Goal: Task Accomplishment & Management: Use online tool/utility

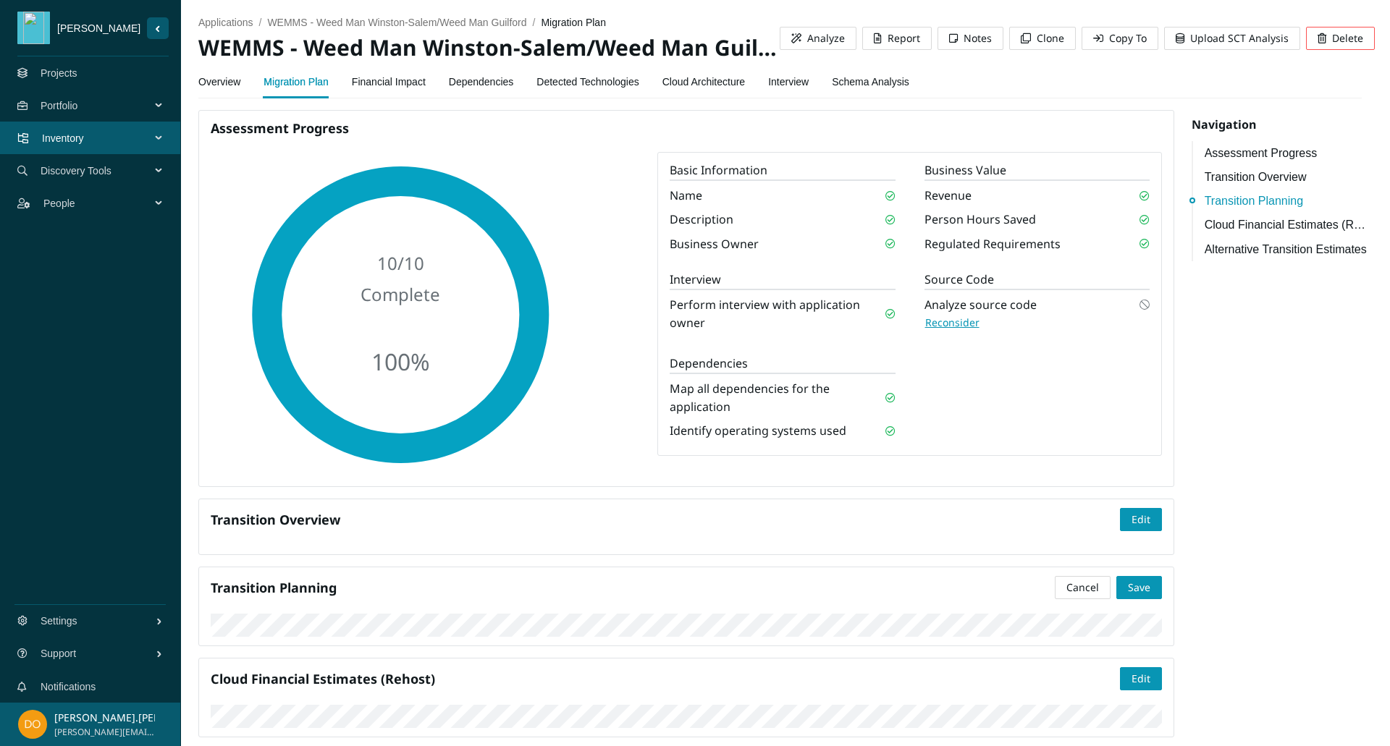
scroll to position [454, 0]
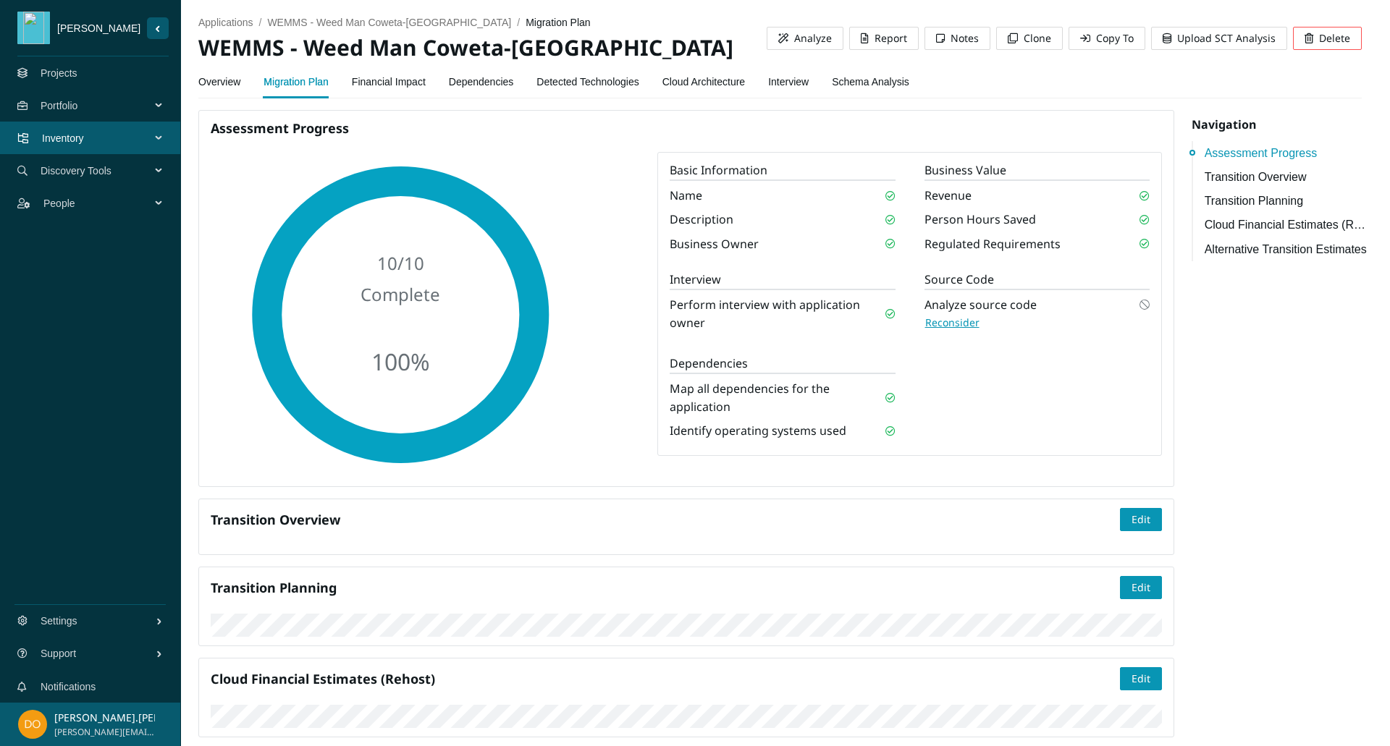
click at [853, 75] on link "Schema Analysis" at bounding box center [870, 81] width 77 height 29
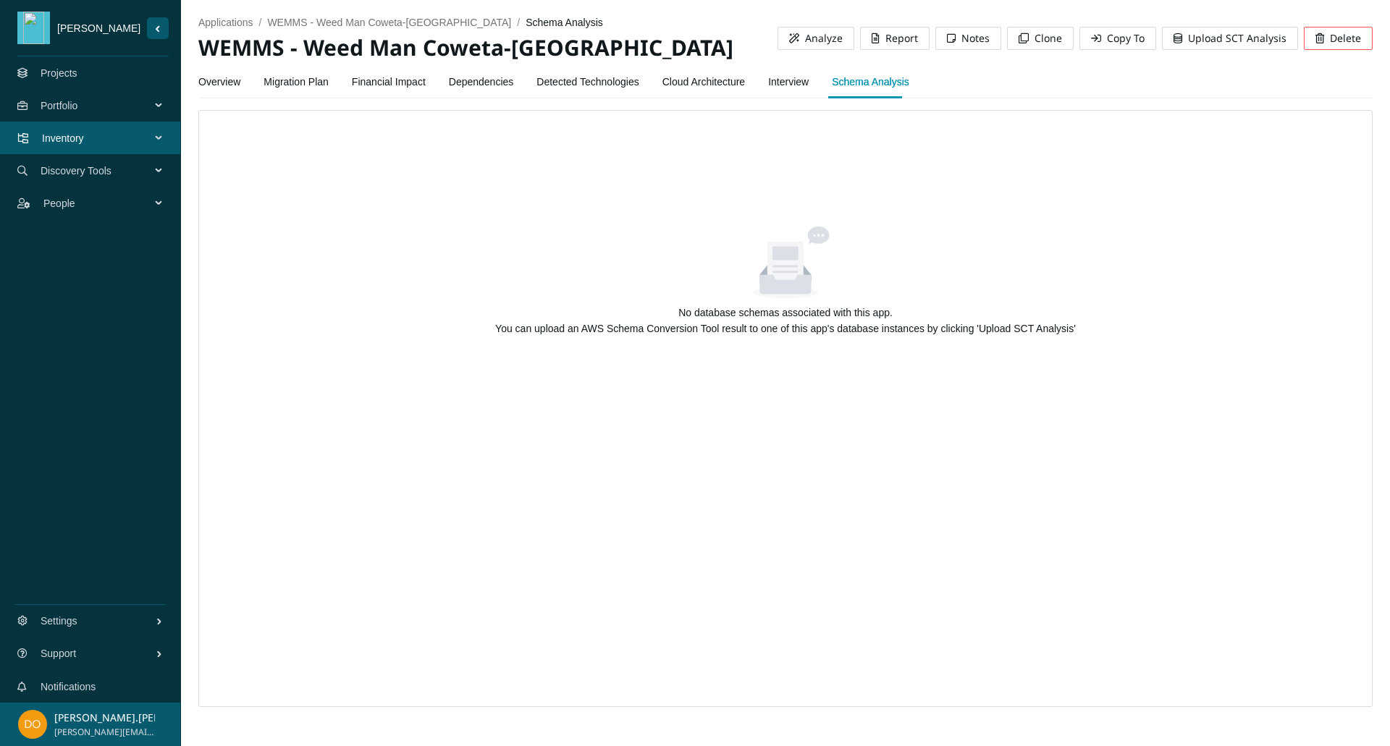
click at [1215, 41] on span "Upload SCT Analysis" at bounding box center [1237, 38] width 98 height 16
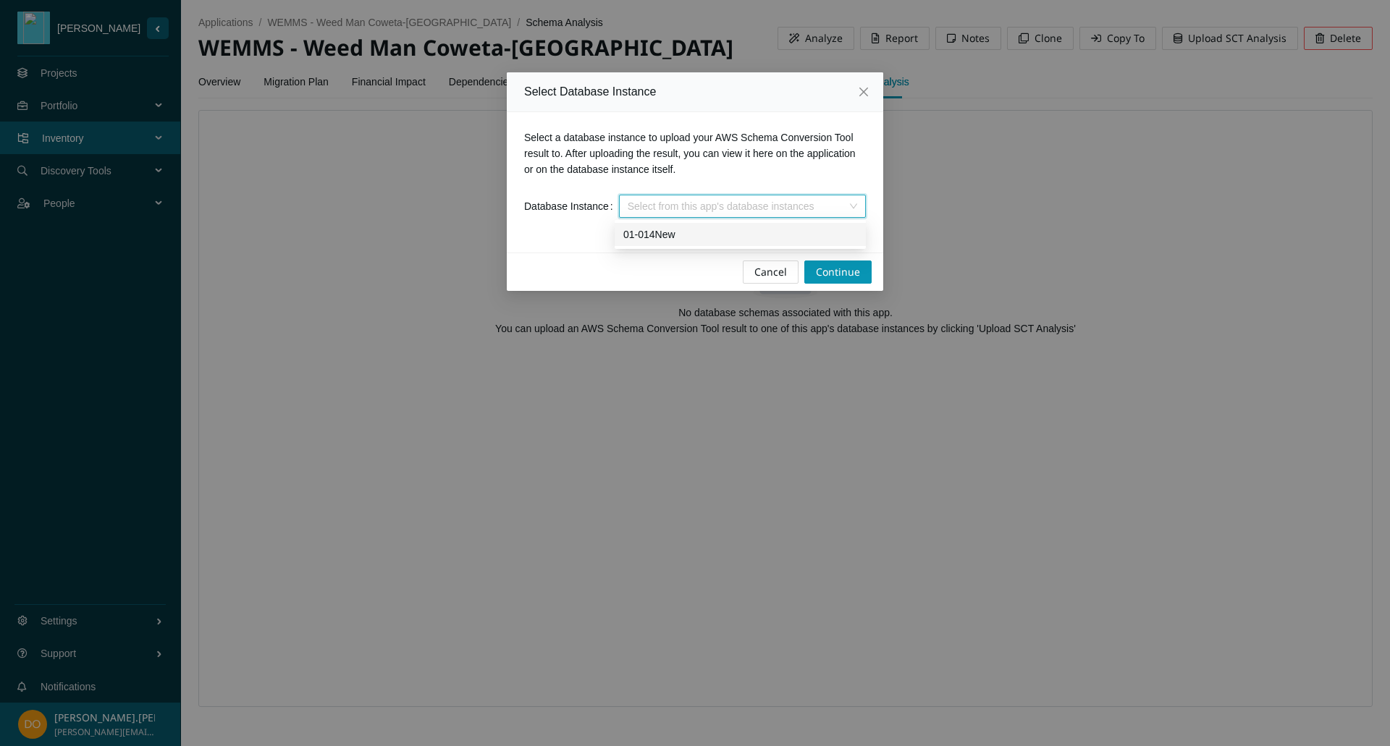
click at [764, 206] on input "search" at bounding box center [737, 206] width 219 height 22
click at [743, 235] on div "01-014New" at bounding box center [740, 235] width 234 height 16
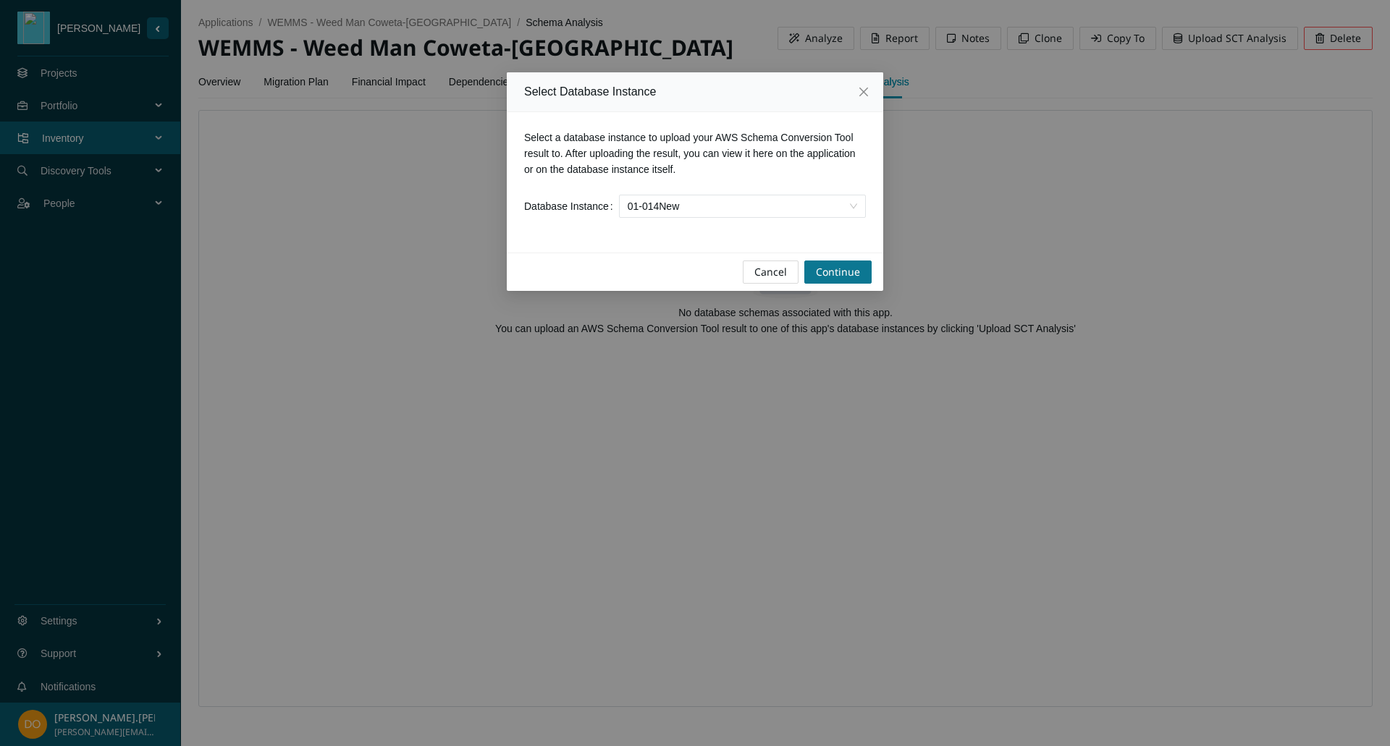
click at [837, 263] on button "Continue" at bounding box center [837, 272] width 67 height 23
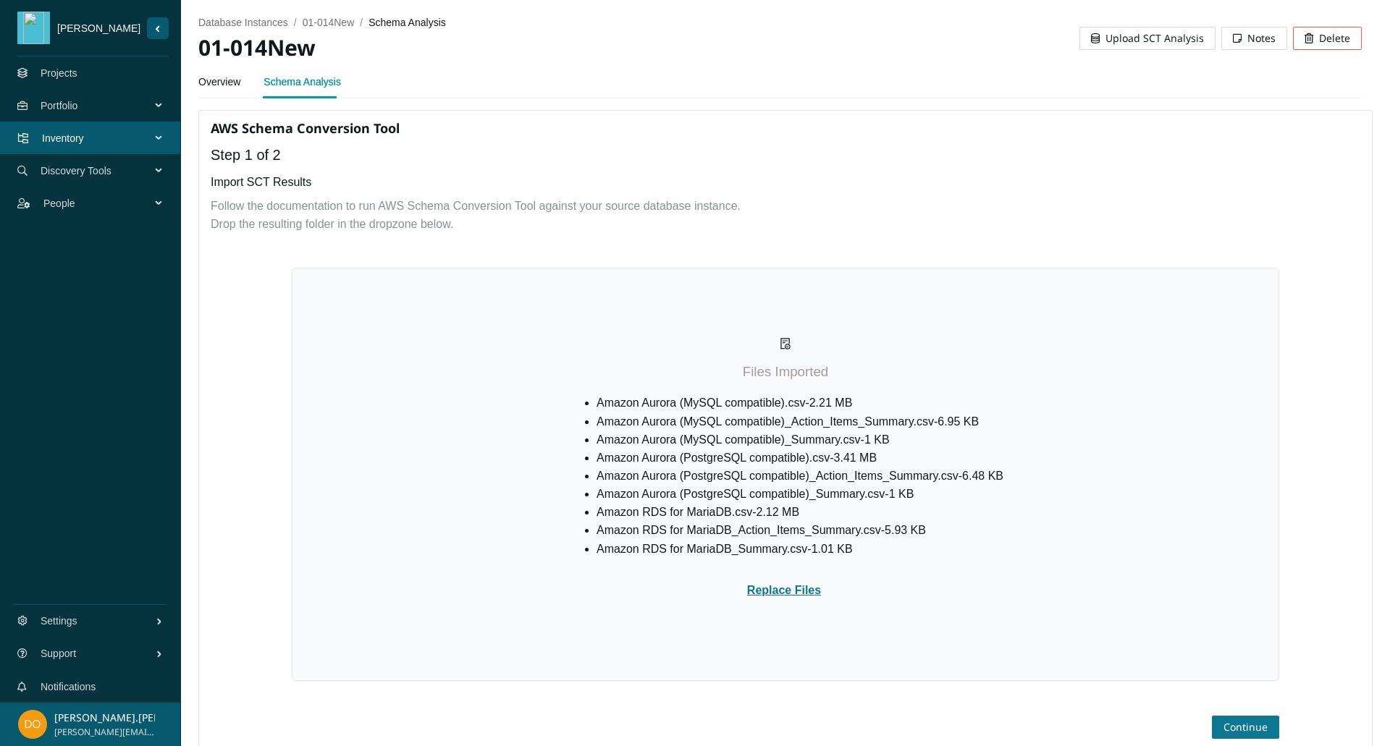
click at [1227, 723] on span "Continue" at bounding box center [1245, 728] width 44 height 16
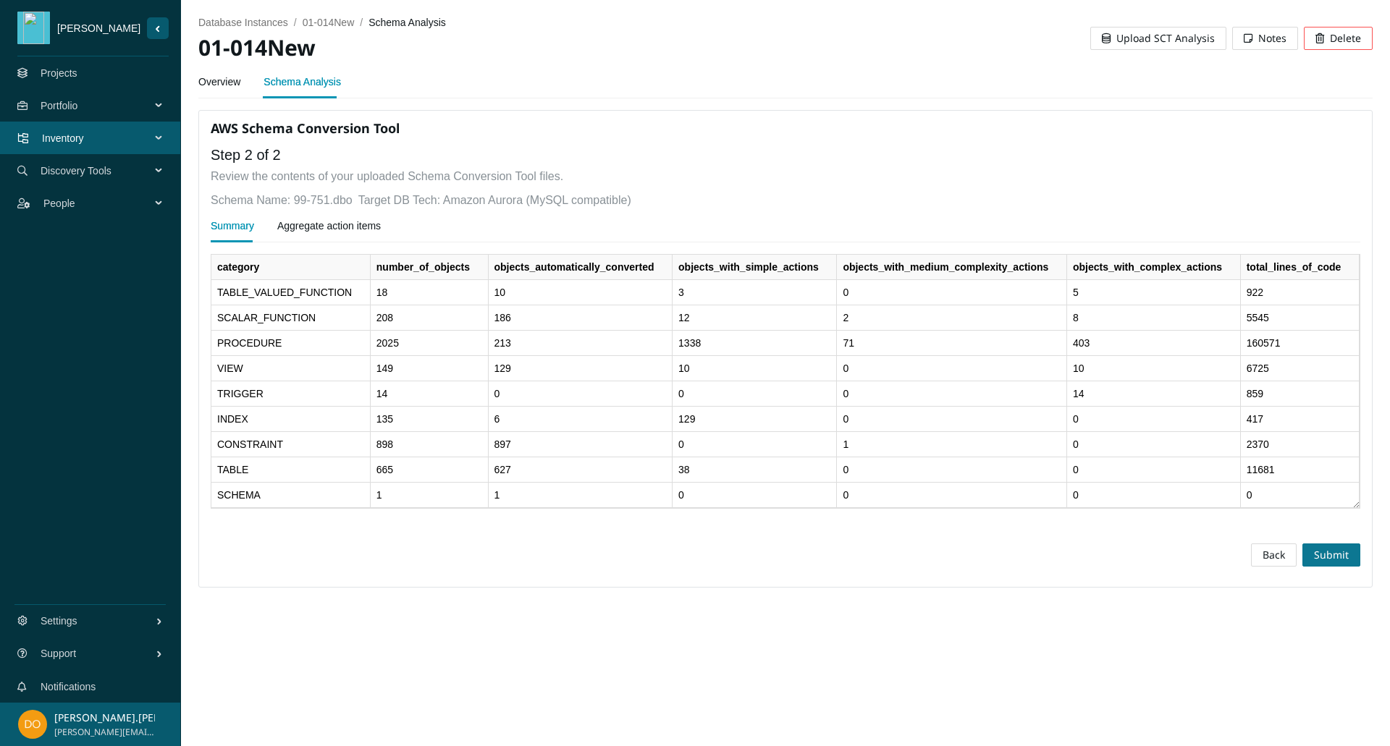
click at [1328, 551] on span "Submit" at bounding box center [1331, 555] width 35 height 16
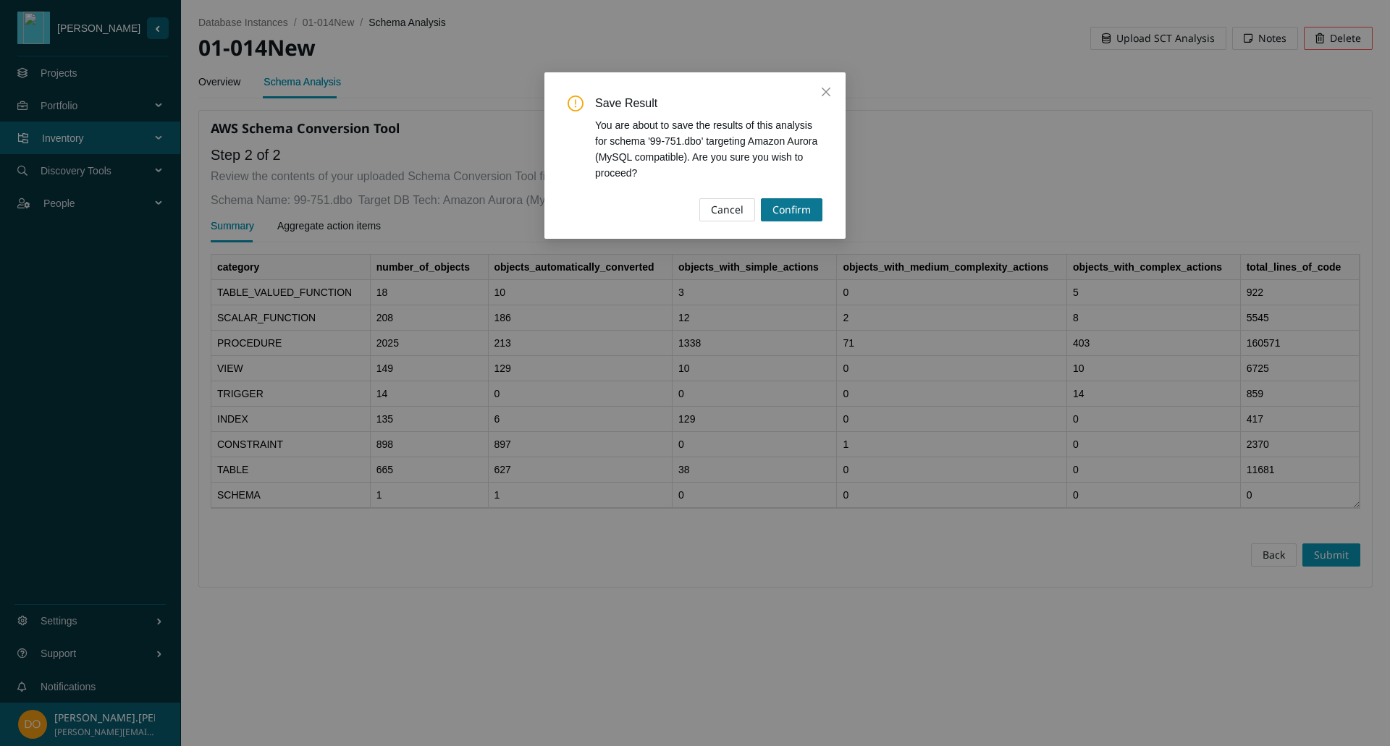
click at [790, 214] on span "Confirm" at bounding box center [791, 210] width 38 height 16
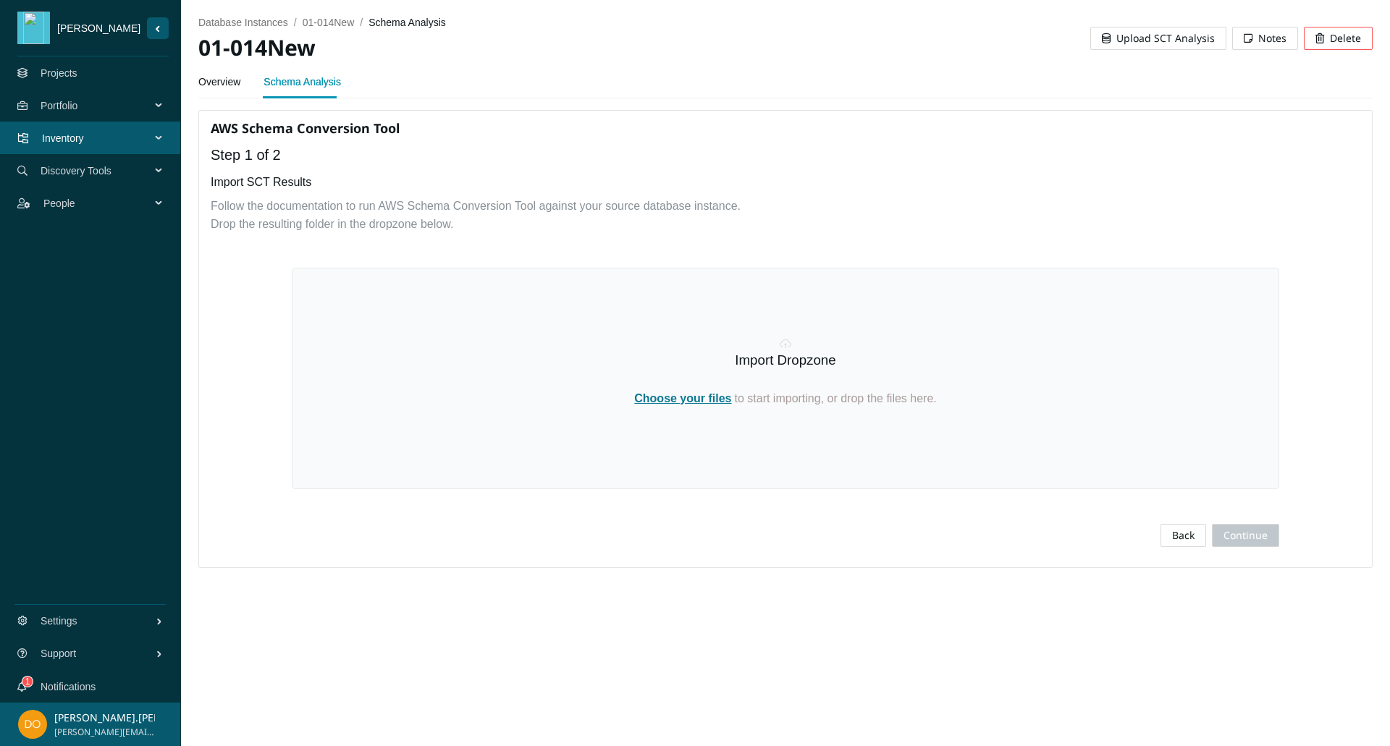
click at [214, 81] on link "Overview" at bounding box center [219, 81] width 42 height 29
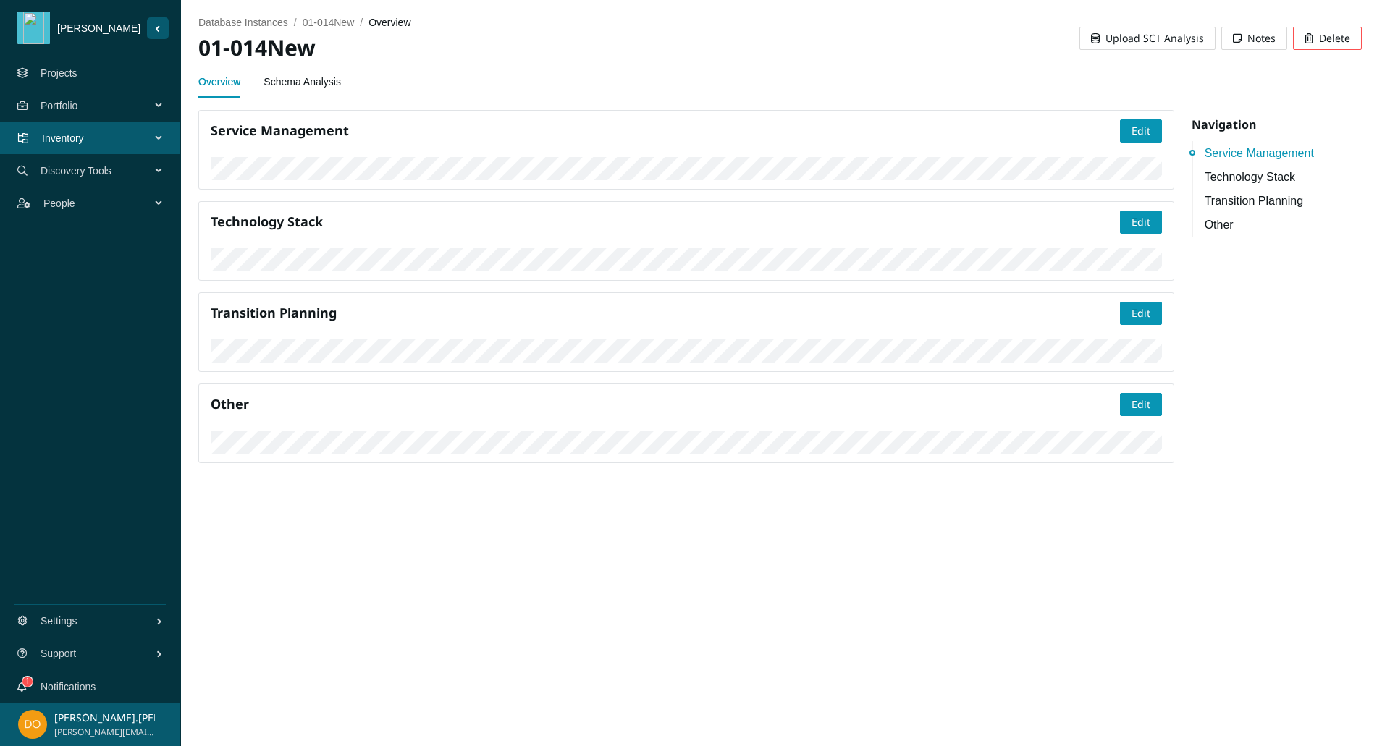
click at [307, 75] on link "Schema Analysis" at bounding box center [301, 81] width 77 height 29
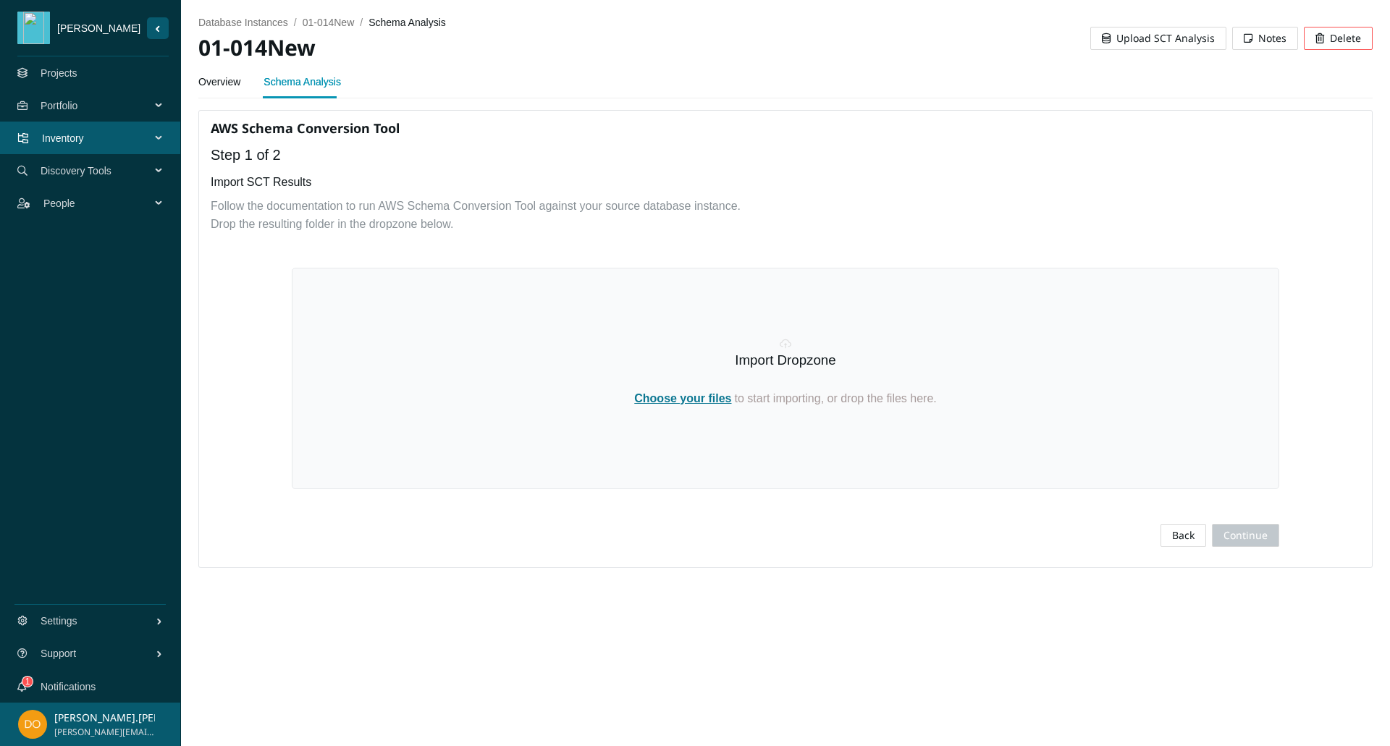
click at [211, 84] on link "Overview" at bounding box center [219, 81] width 42 height 29
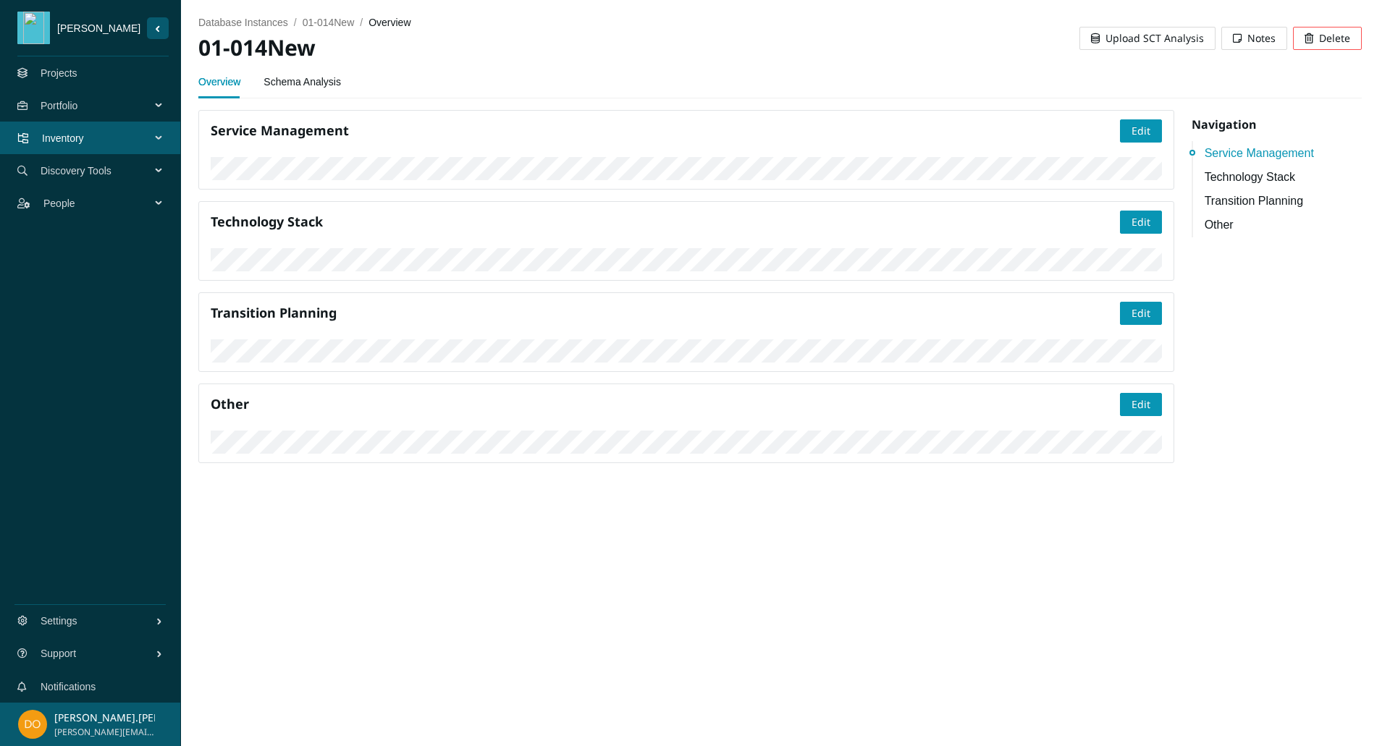
click at [311, 82] on link "Schema Analysis" at bounding box center [301, 81] width 77 height 29
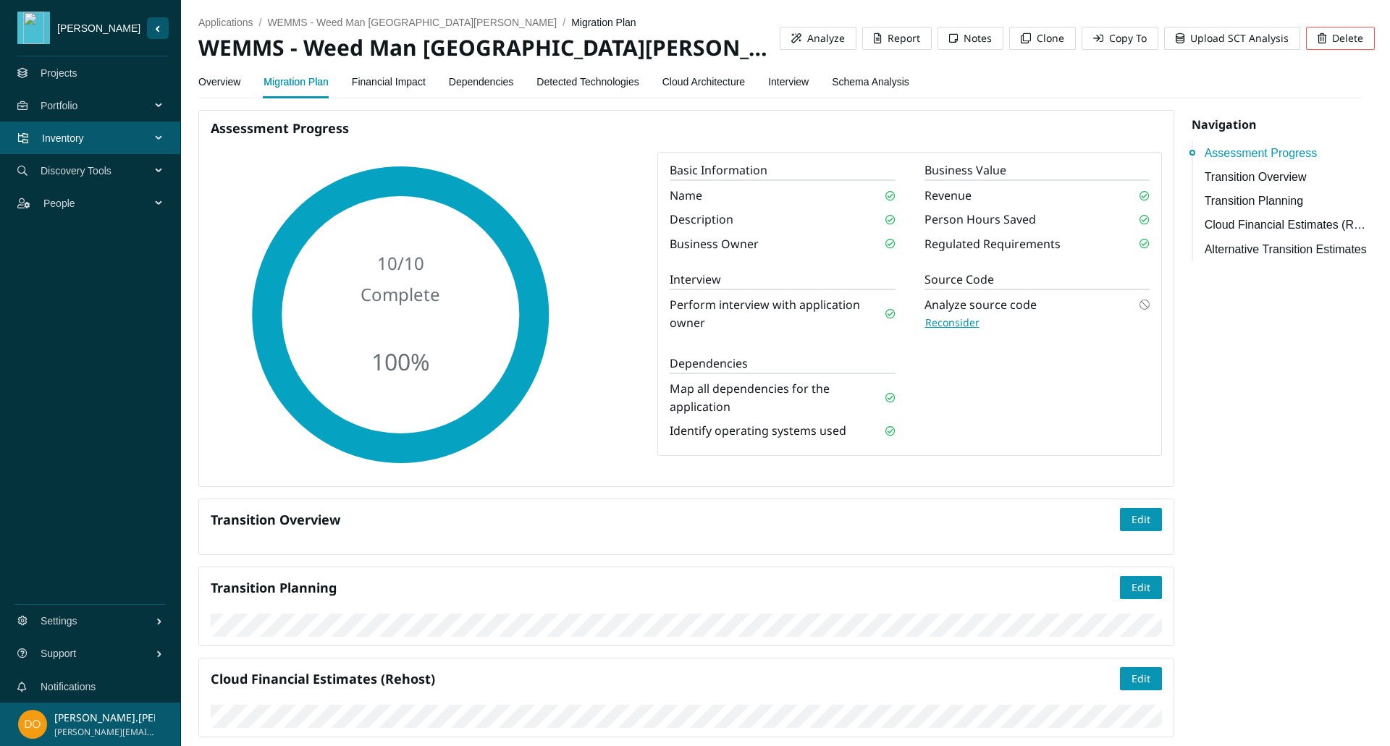
click at [487, 80] on link "Dependencies" at bounding box center [481, 81] width 65 height 29
click at [579, 88] on link "Detected Technologies" at bounding box center [587, 81] width 102 height 29
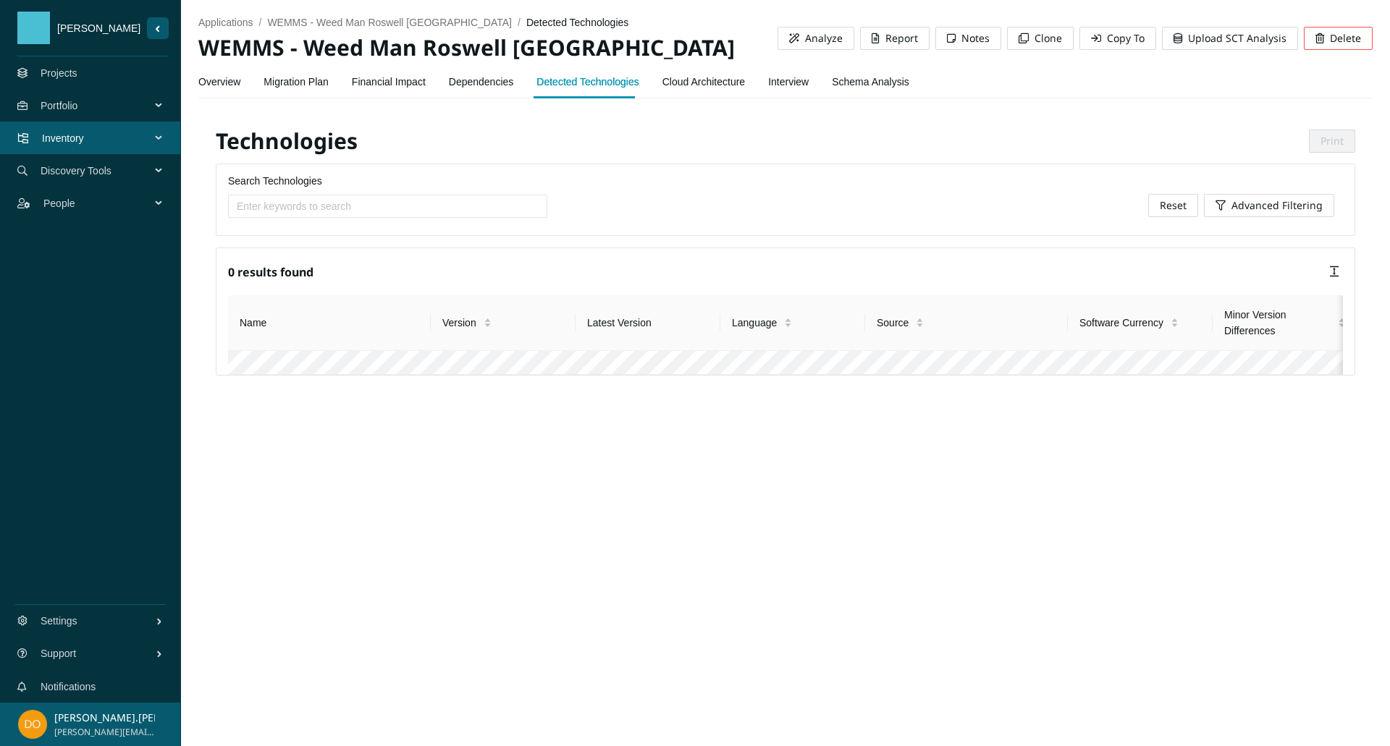
click at [492, 87] on link "Dependencies" at bounding box center [481, 81] width 65 height 29
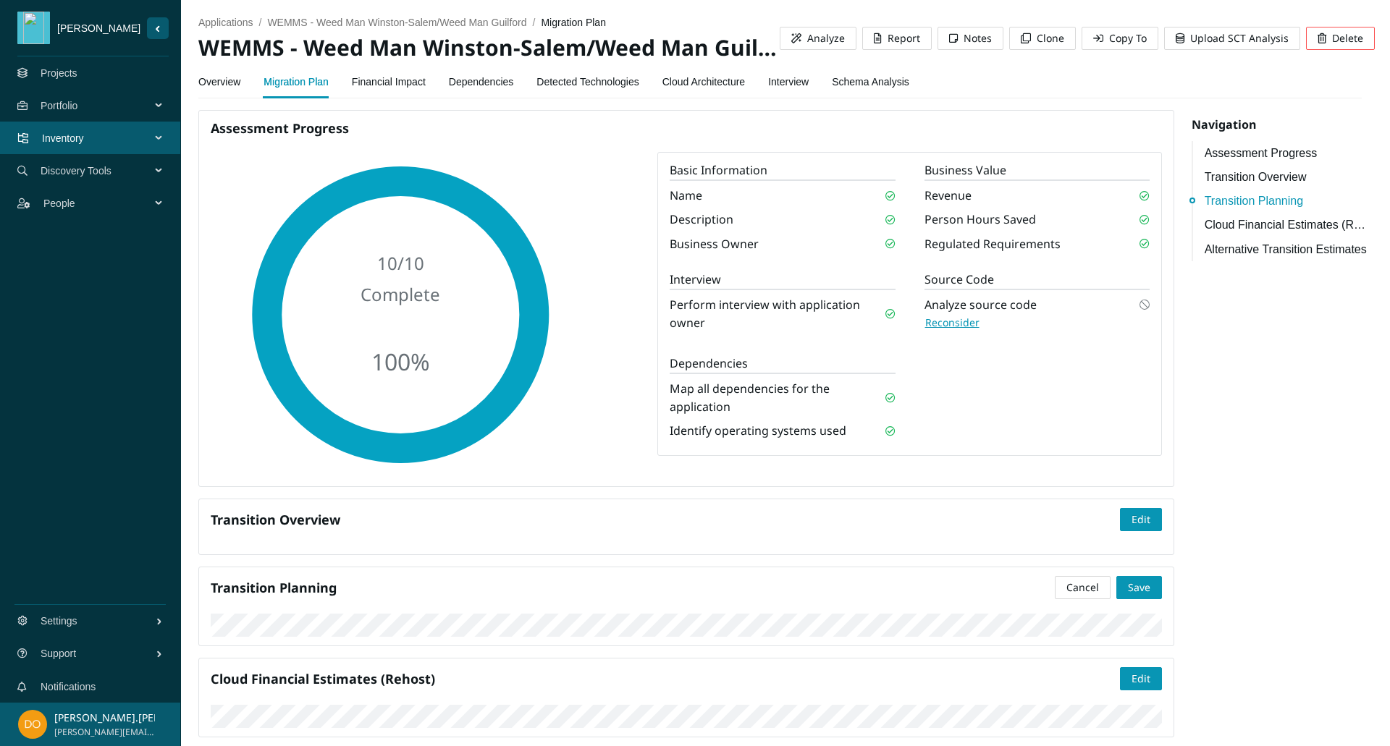
scroll to position [454, 0]
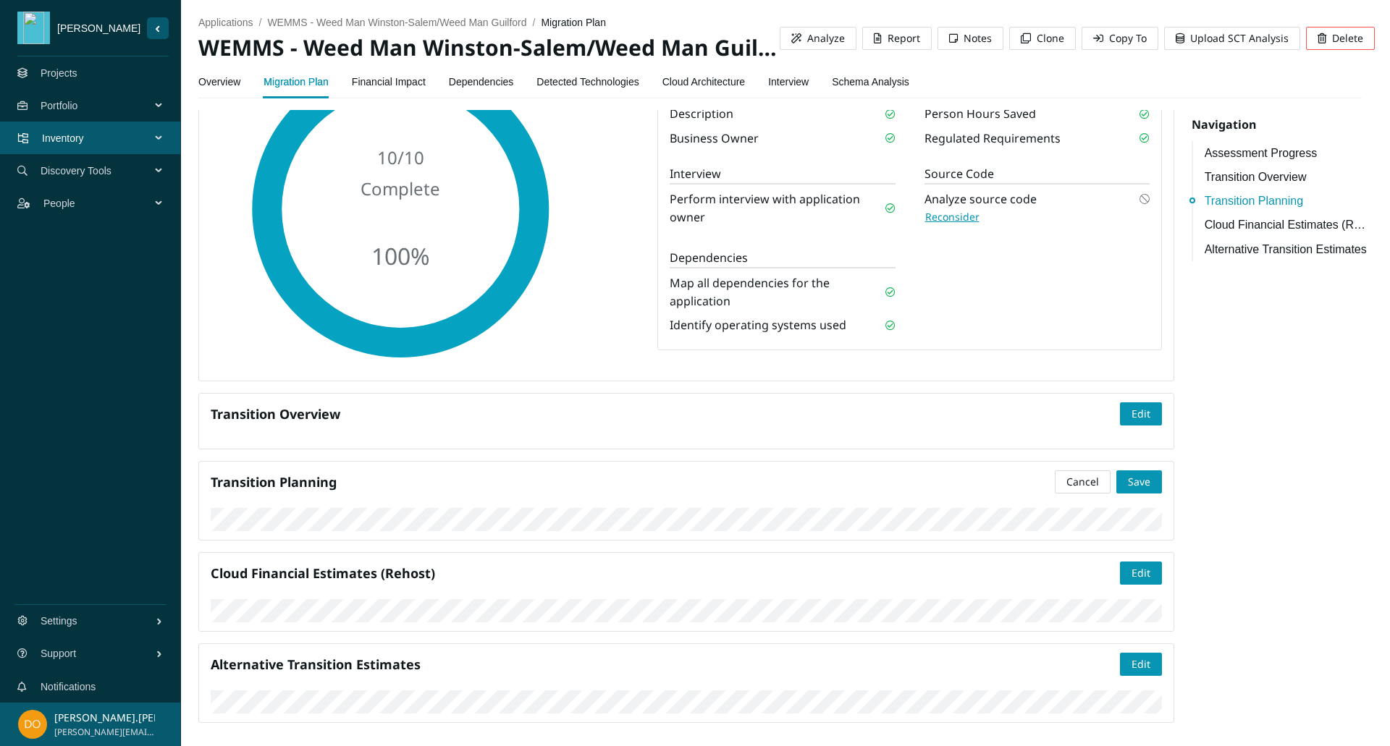
click at [400, 75] on link "Financial Impact" at bounding box center [389, 81] width 74 height 29
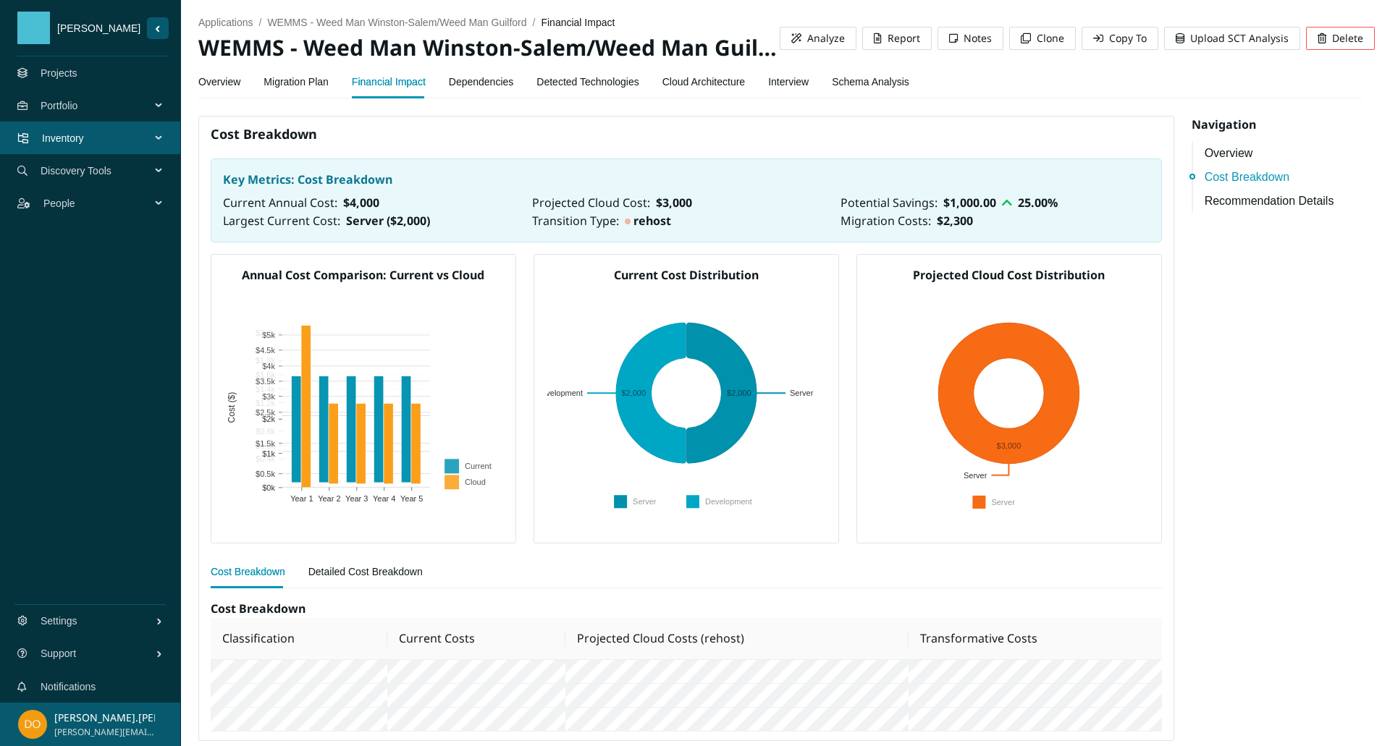
click at [489, 78] on link "Dependencies" at bounding box center [481, 81] width 65 height 29
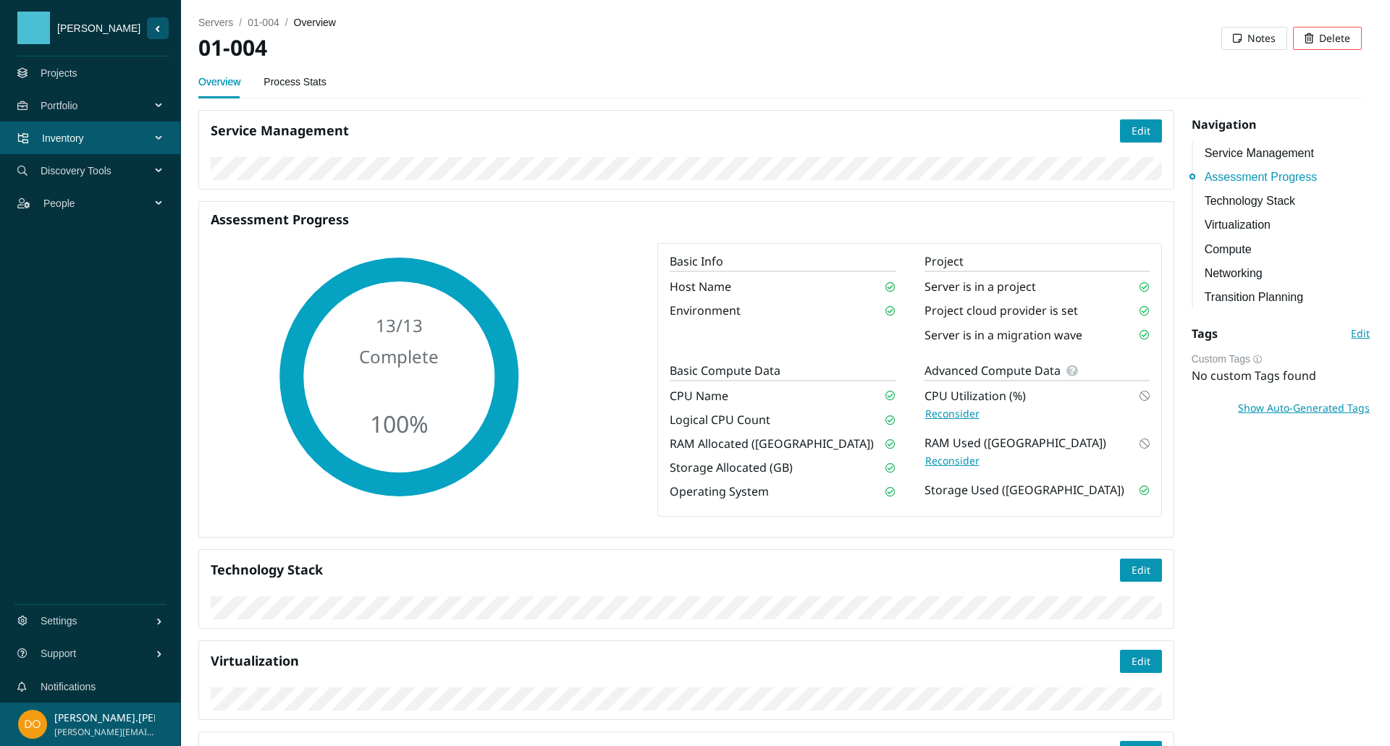
scroll to position [653, 0]
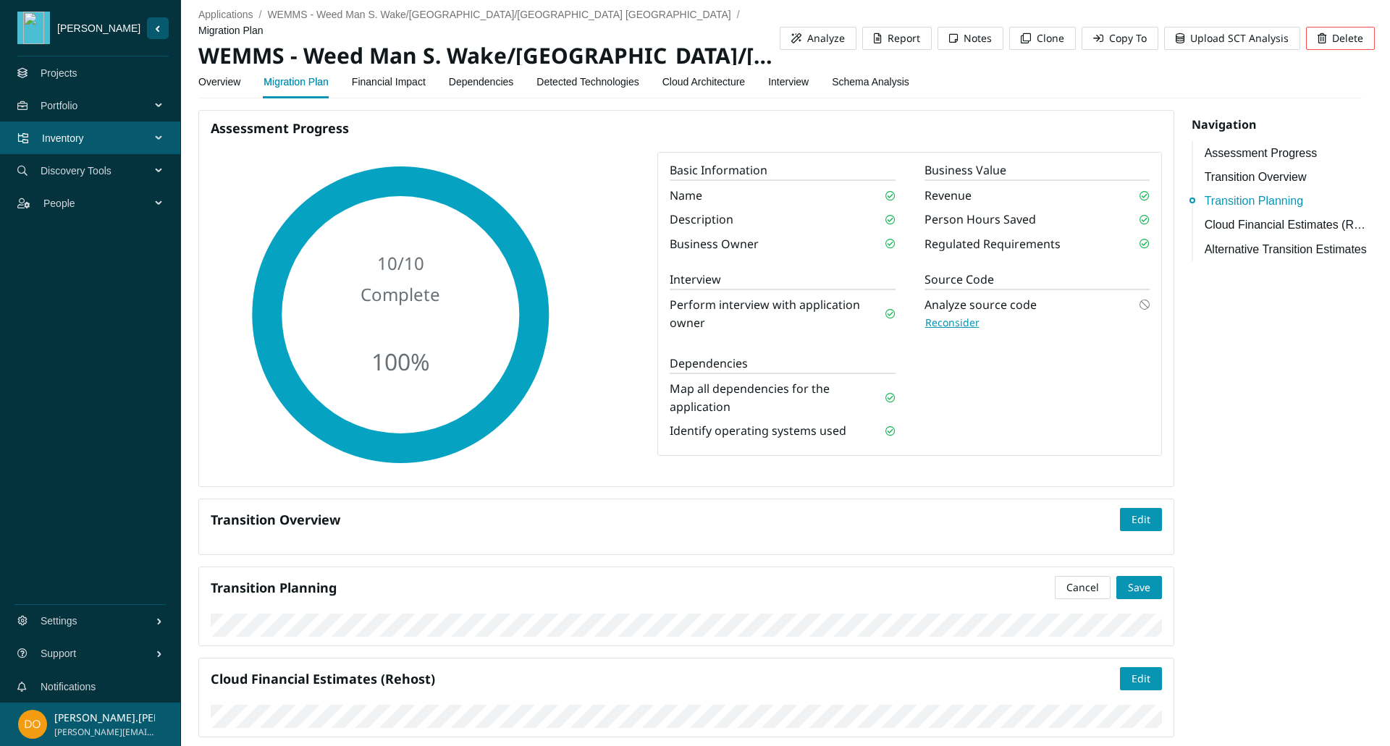
scroll to position [460, 0]
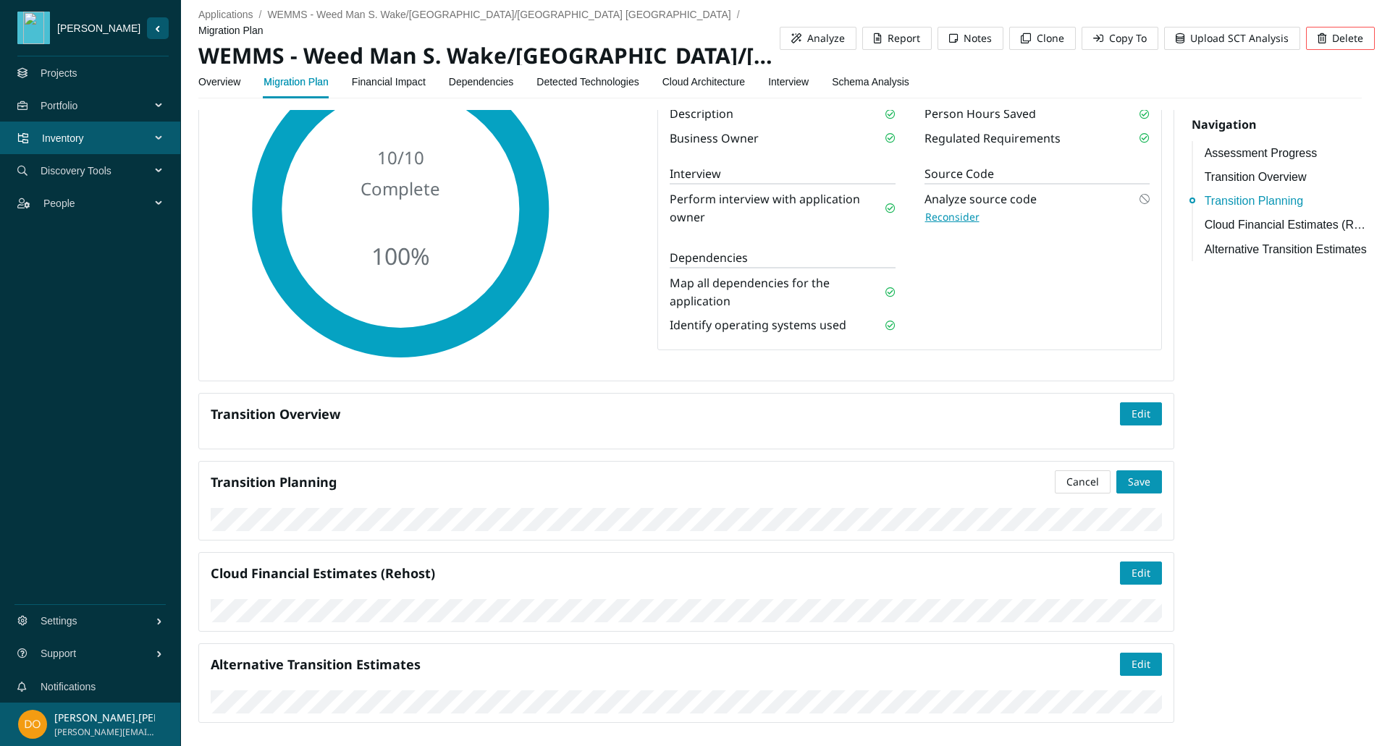
click at [444, 80] on div "Overview Migration Plan Financial Impact Dependencies Detected Technologies Clo…" at bounding box center [553, 81] width 711 height 33
click at [460, 80] on link "Dependencies" at bounding box center [481, 81] width 65 height 29
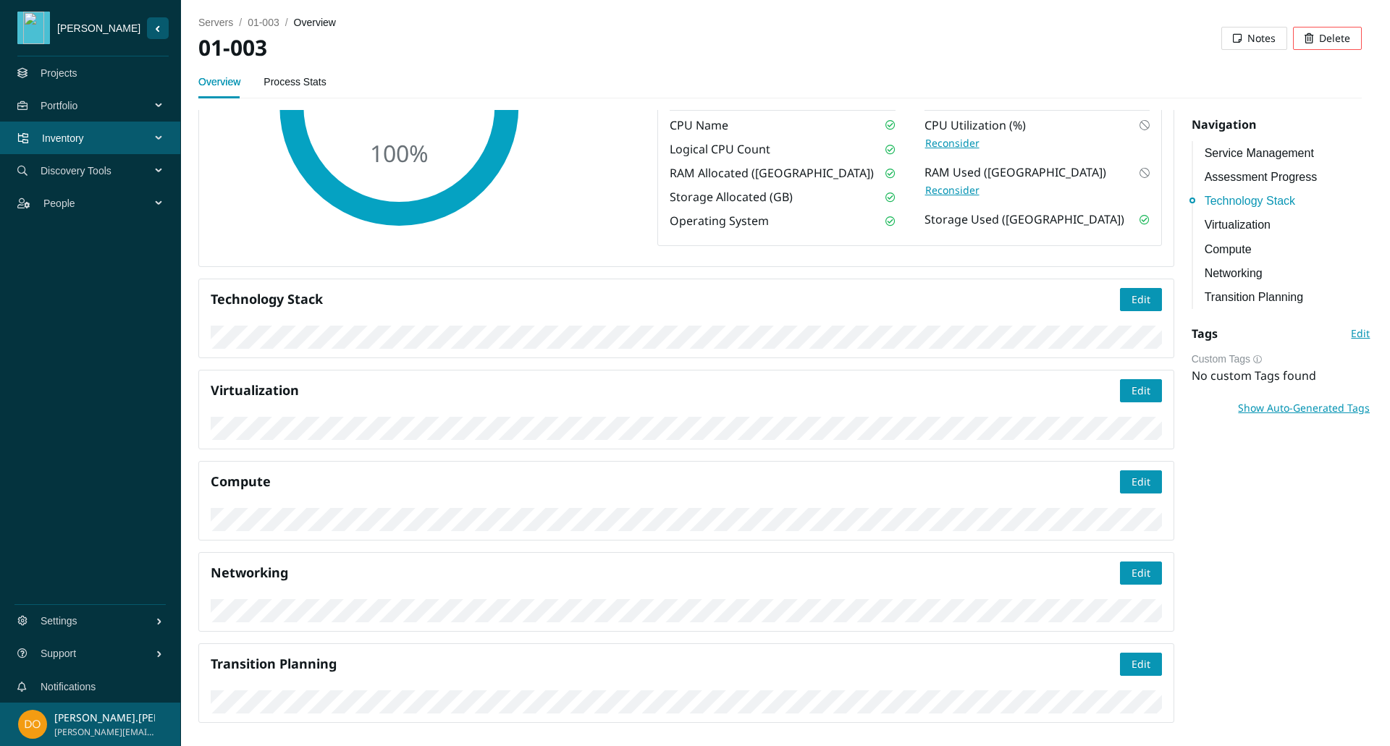
scroll to position [653, 0]
